Goal: Check status: Check status

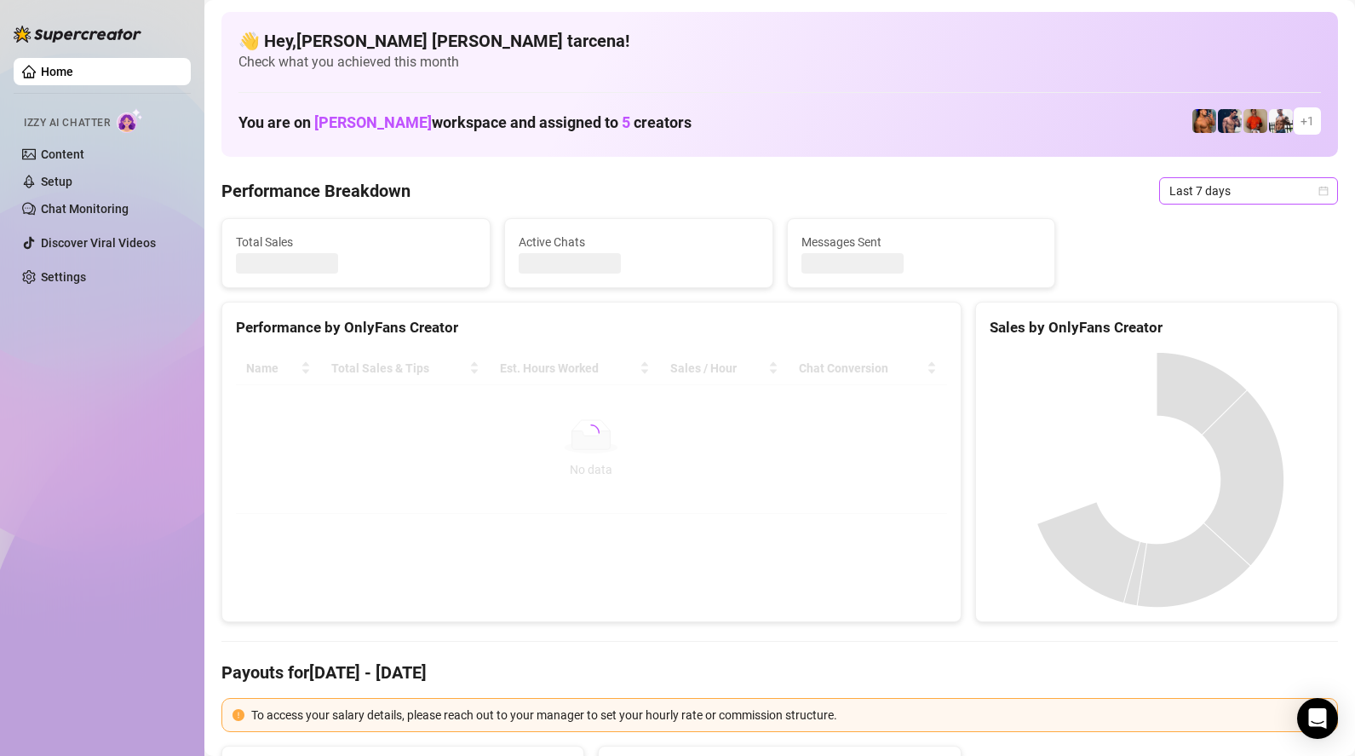
click at [1242, 202] on span "Last 7 days" at bounding box center [1249, 191] width 158 height 26
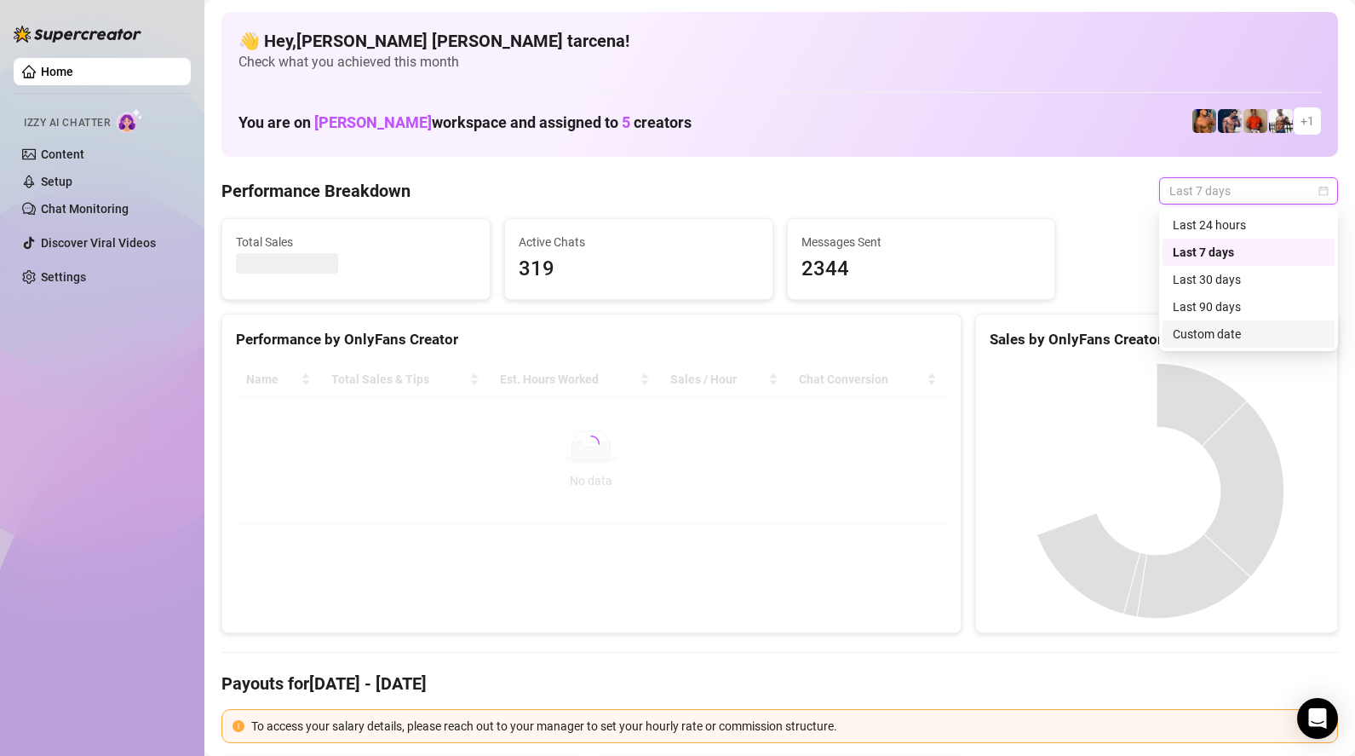
click at [1226, 332] on div "Custom date" at bounding box center [1249, 334] width 152 height 19
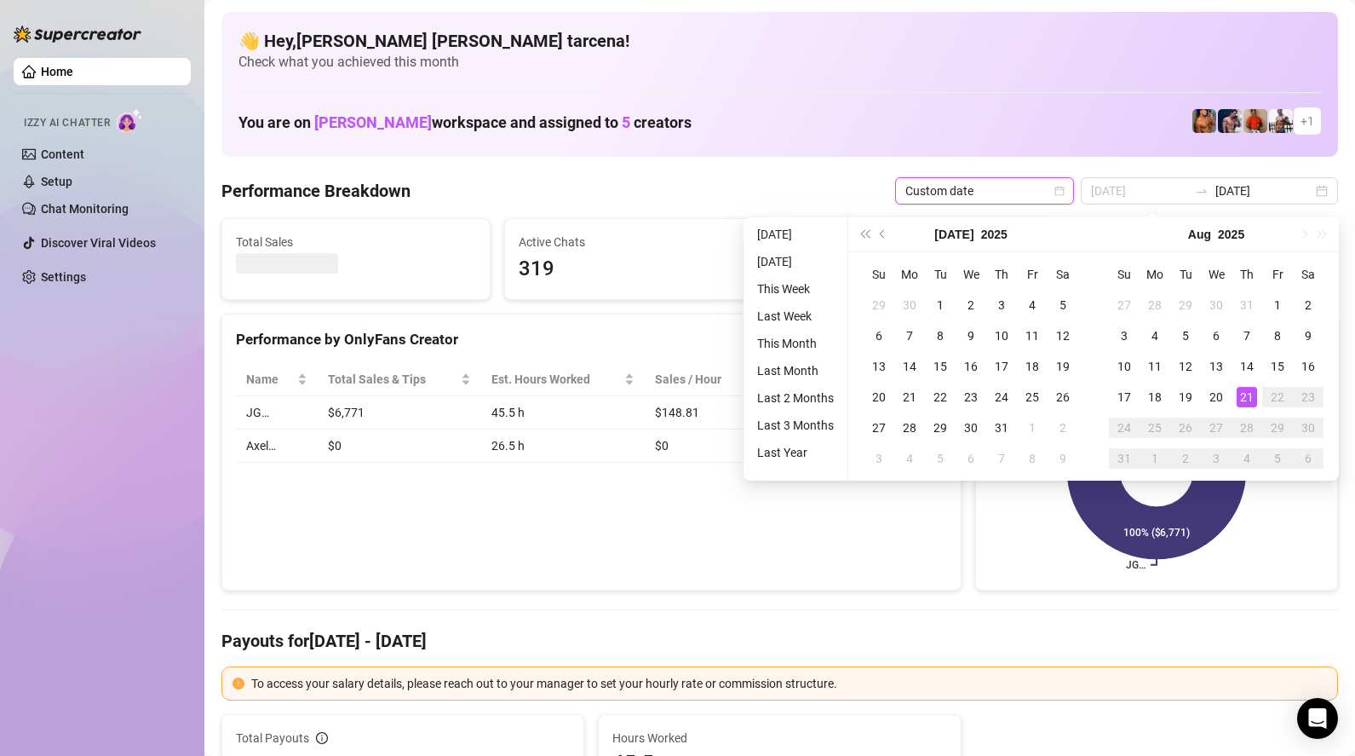
type input "[DATE]"
click at [1248, 392] on div "21" at bounding box center [1247, 397] width 20 height 20
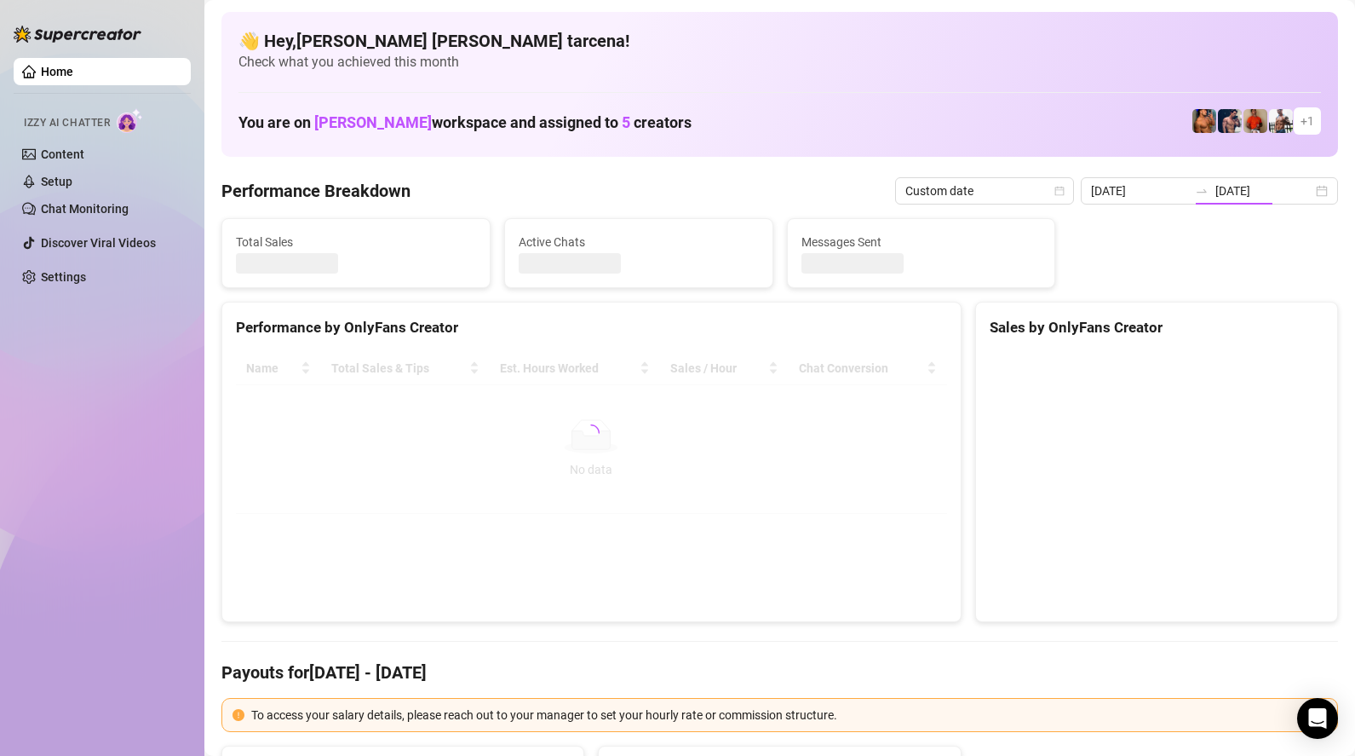
type input "[DATE]"
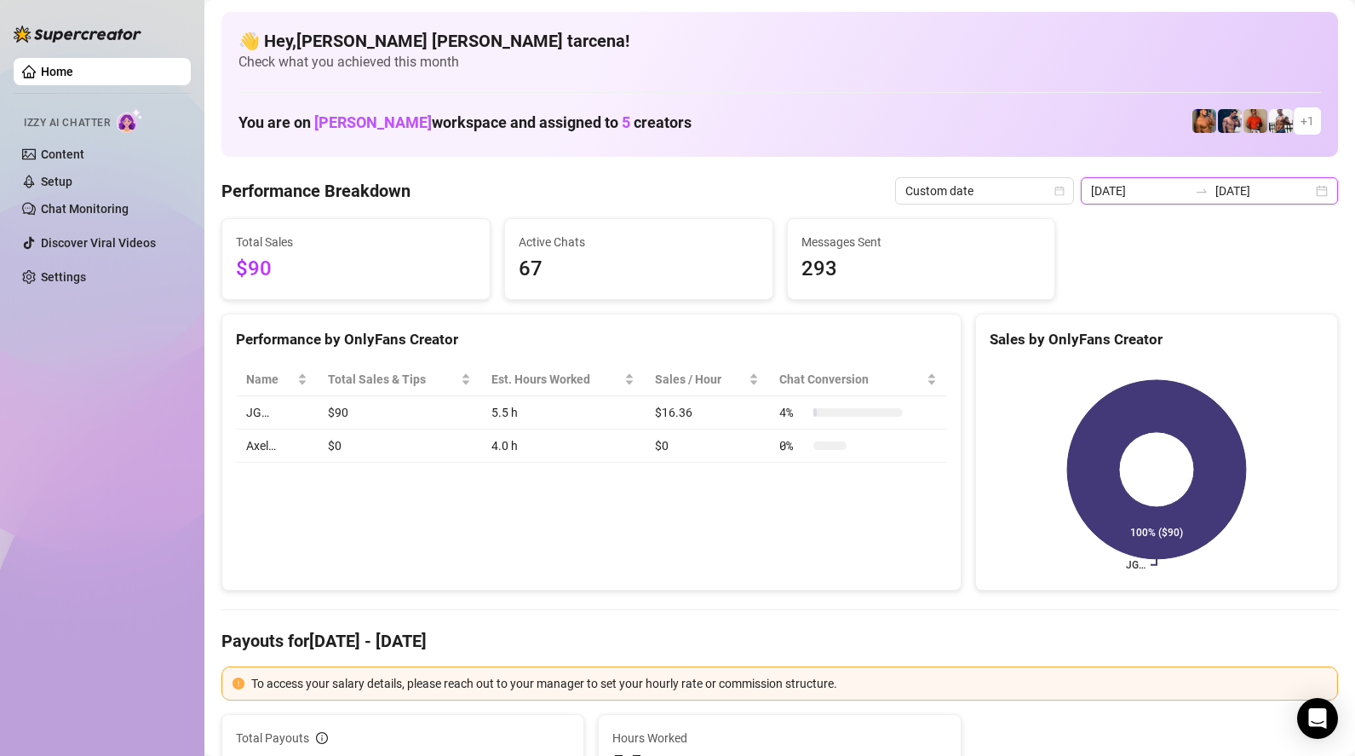
click at [1188, 192] on input "[DATE]" at bounding box center [1139, 190] width 97 height 19
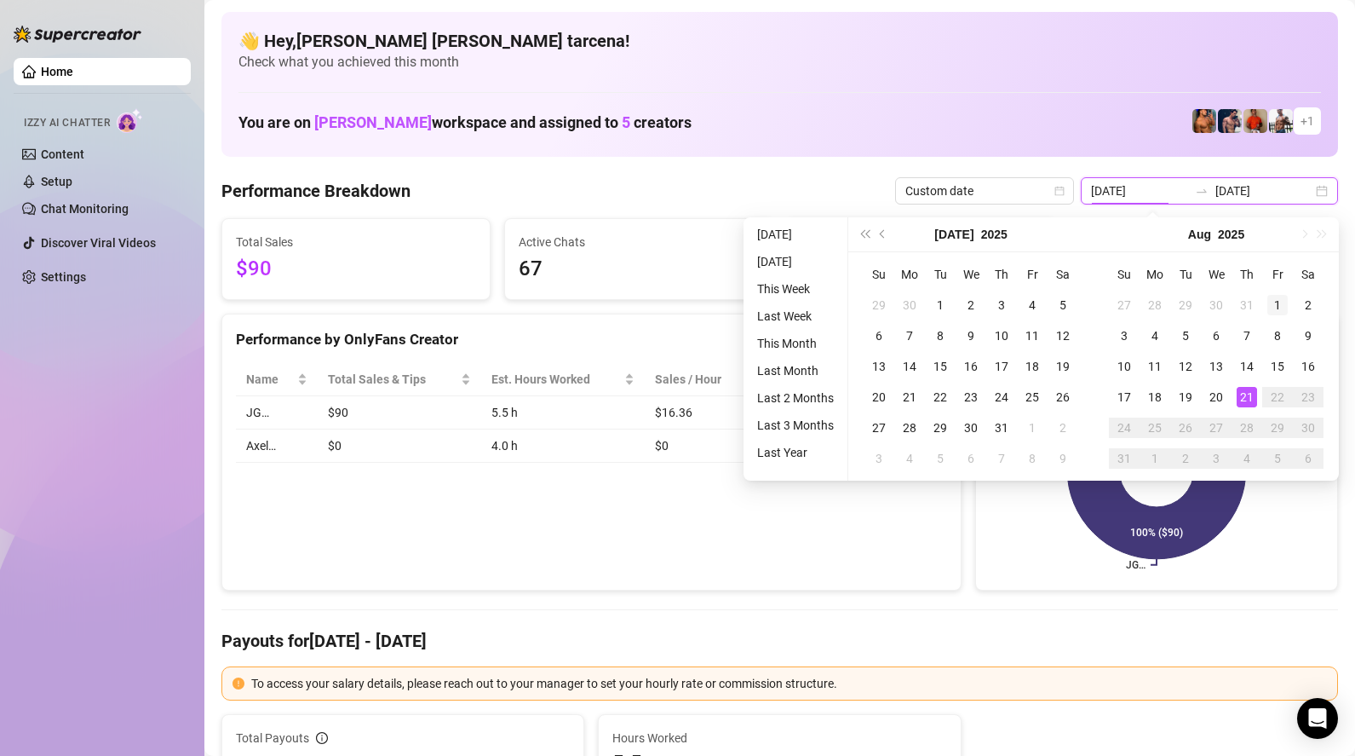
type input "[DATE]"
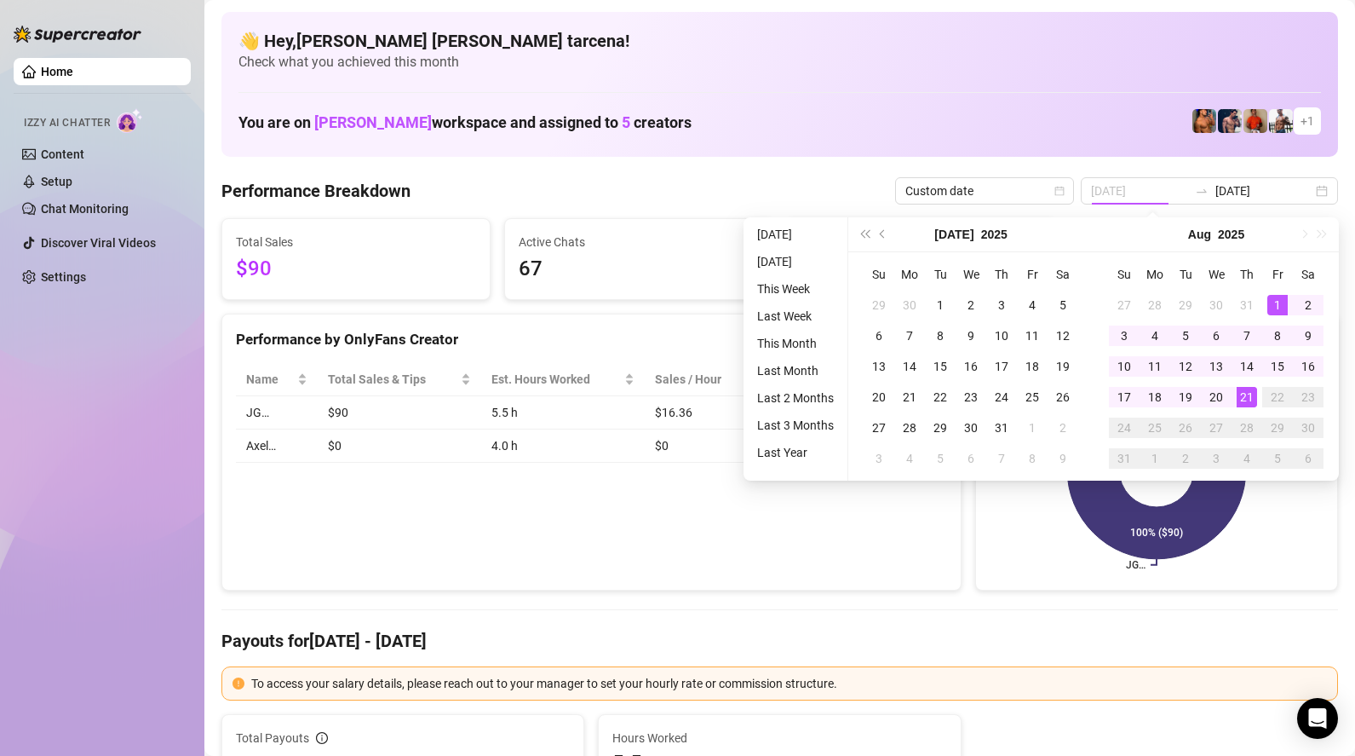
click at [1279, 298] on div "1" at bounding box center [1278, 305] width 20 height 20
type input "[DATE]"
click at [1245, 400] on div "21" at bounding box center [1247, 397] width 20 height 20
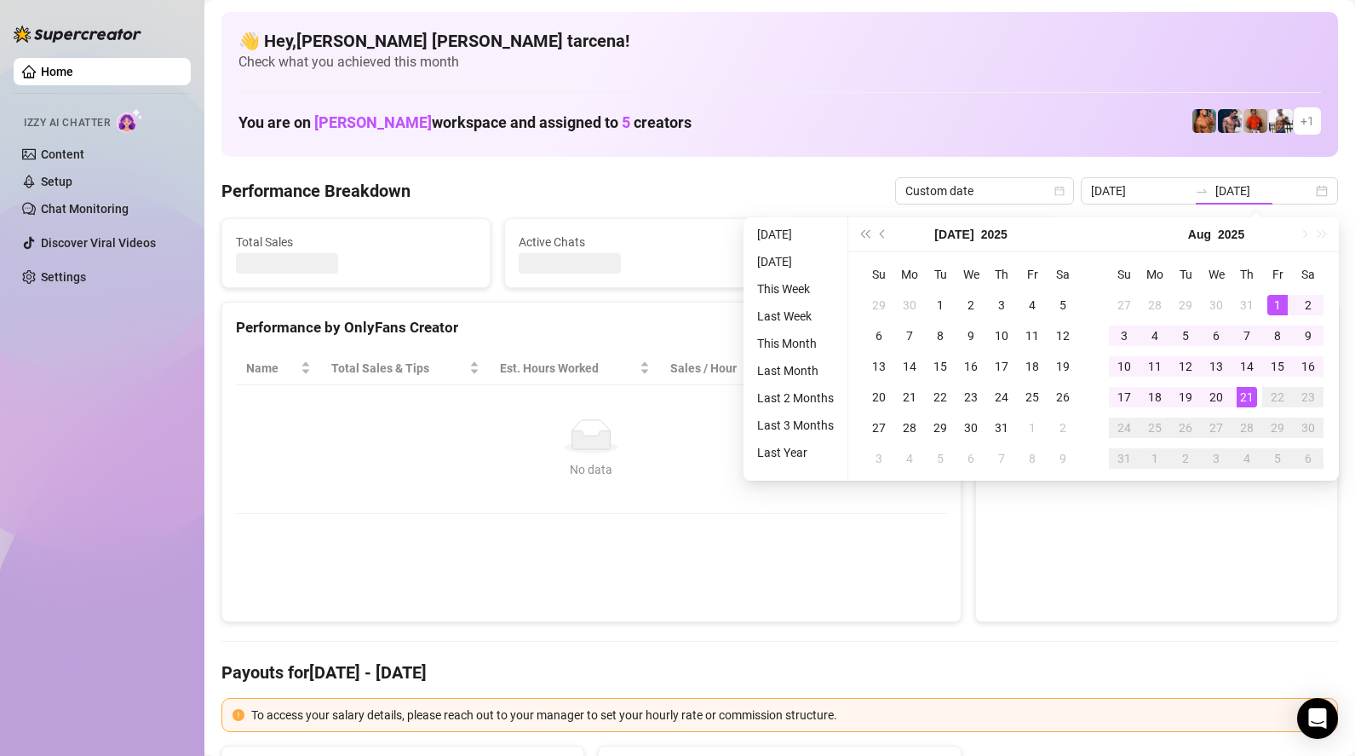
type input "[DATE]"
